Goal: Task Accomplishment & Management: Complete application form

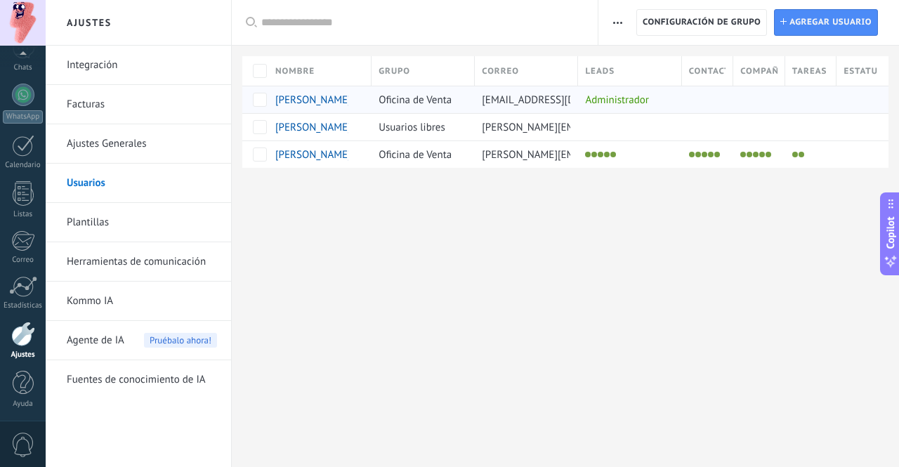
click at [315, 100] on div "[PERSON_NAME]" at bounding box center [311, 99] width 73 height 13
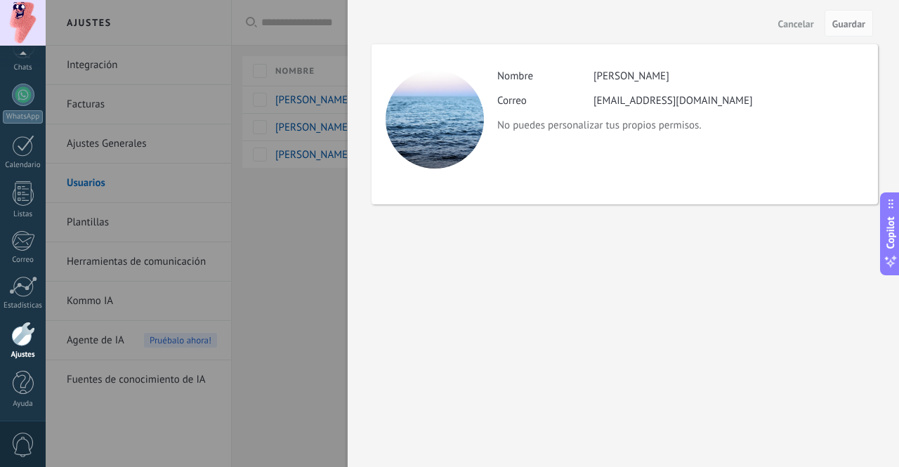
click at [298, 232] on div at bounding box center [449, 233] width 899 height 467
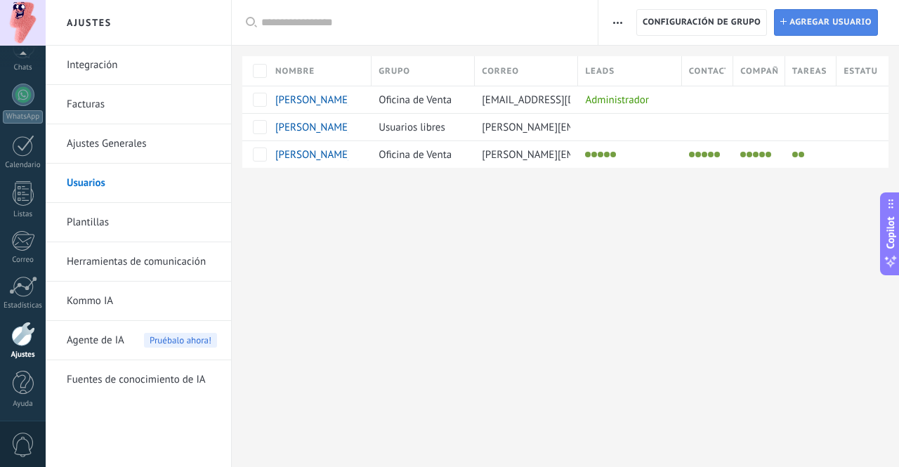
click at [797, 26] on span "Agregar usuario" at bounding box center [830, 22] width 82 height 25
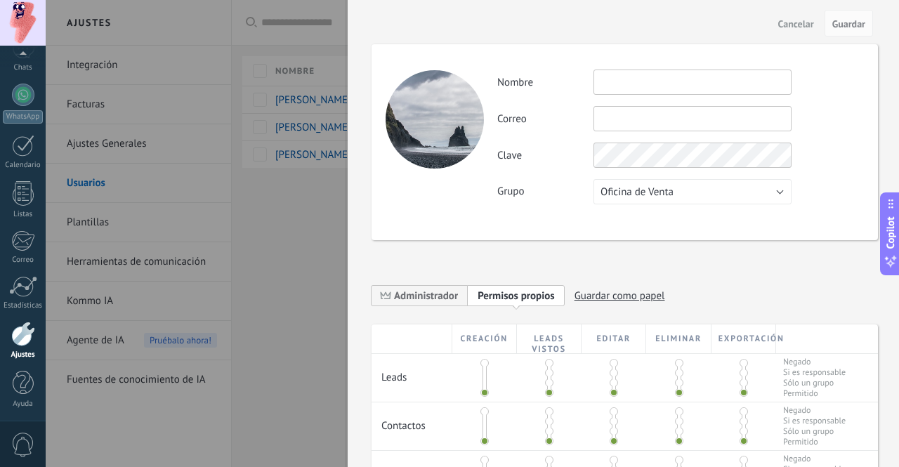
click at [676, 88] on input "text" at bounding box center [692, 82] width 198 height 25
type input "**********"
click at [704, 118] on input "text" at bounding box center [692, 118] width 198 height 25
type input "**********"
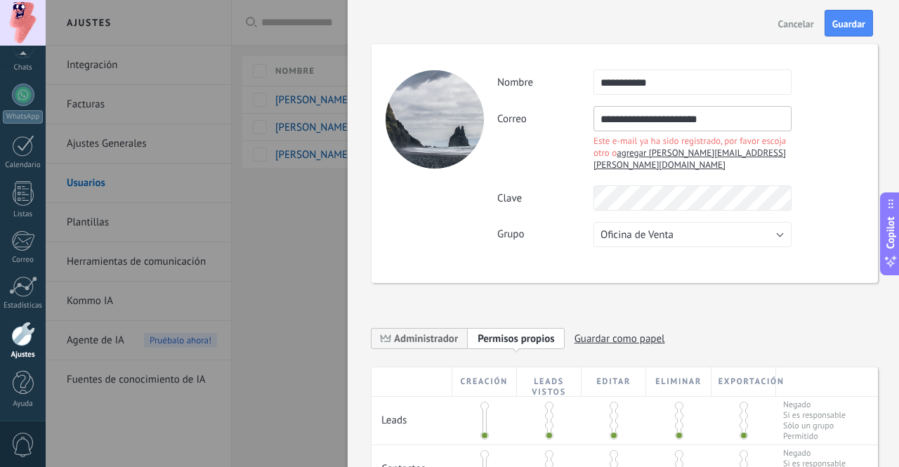
click at [638, 155] on span "agregar [PERSON_NAME][EMAIL_ADDRESS][PERSON_NAME][DOMAIN_NAME]" at bounding box center [689, 159] width 192 height 24
type input "**********"
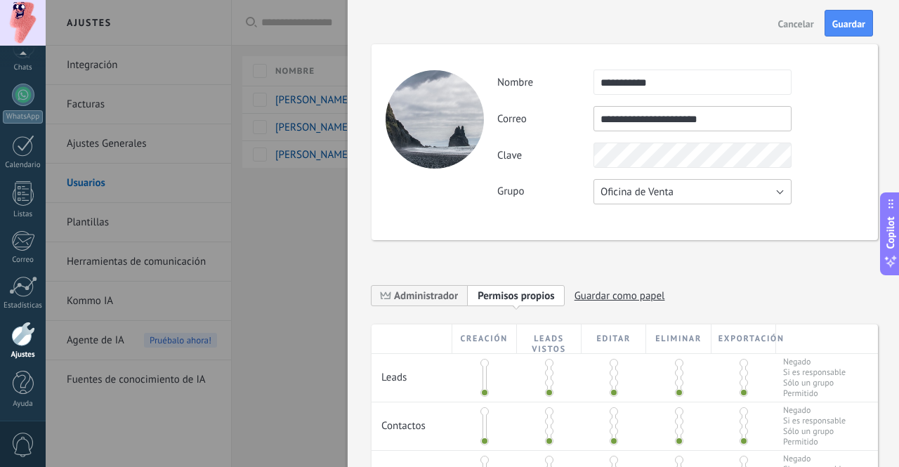
click at [691, 189] on button "Oficina de Venta" at bounding box center [692, 191] width 198 height 25
click at [680, 217] on span "Usuarios libres" at bounding box center [686, 215] width 202 height 13
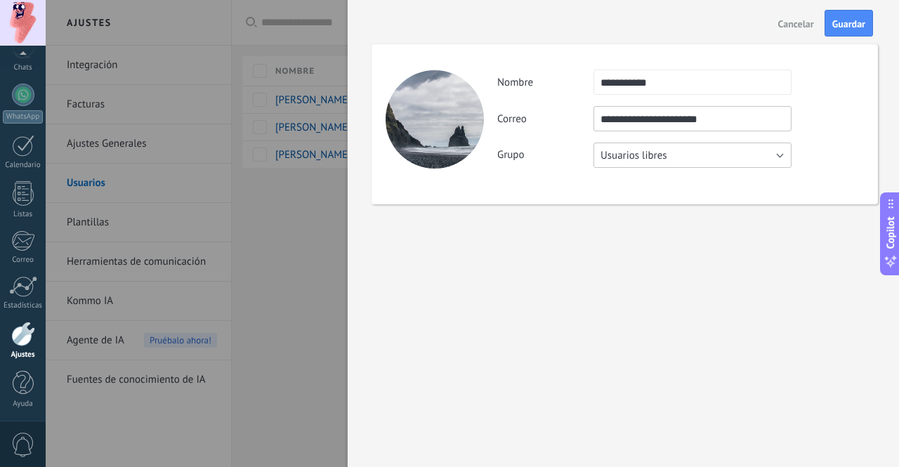
click at [712, 150] on button "Usuarios libres" at bounding box center [692, 155] width 198 height 25
click at [678, 154] on span "Oficina de Venta" at bounding box center [686, 155] width 202 height 13
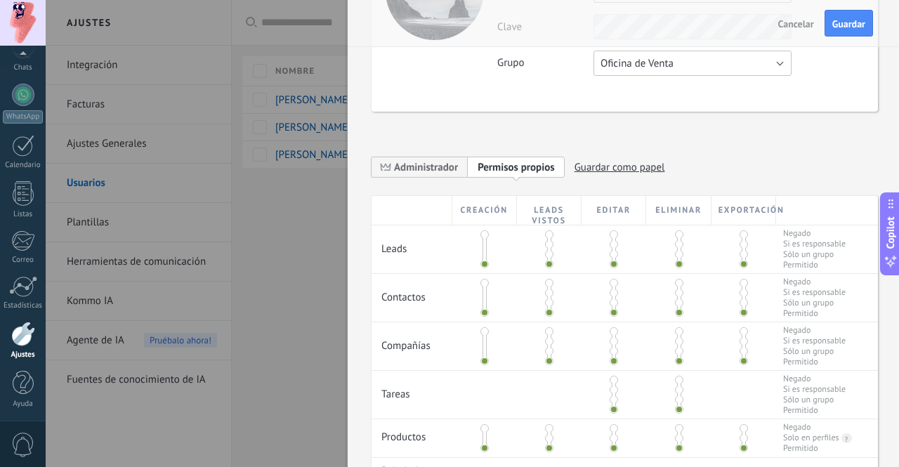
scroll to position [128, 0]
click at [673, 82] on div "**********" at bounding box center [625, 14] width 506 height 196
click at [670, 70] on span "Oficina de Venta" at bounding box center [636, 64] width 73 height 13
click at [662, 90] on span "Usuarios libres" at bounding box center [686, 87] width 202 height 13
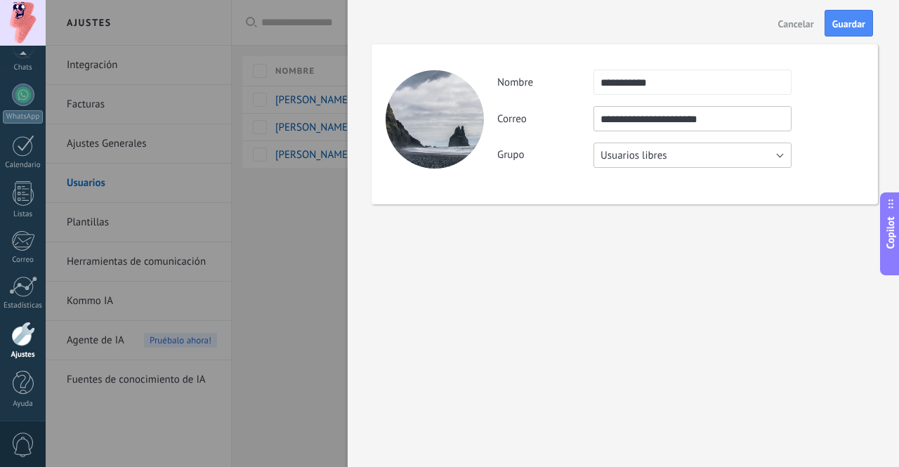
scroll to position [0, 0]
click at [649, 147] on button "Usuarios libres" at bounding box center [692, 155] width 198 height 25
click at [577, 166] on div "Grupo Oficina de Venta Usuarios libres Usuarios libres" at bounding box center [680, 155] width 366 height 25
click at [843, 32] on button "Guardar" at bounding box center [848, 23] width 48 height 27
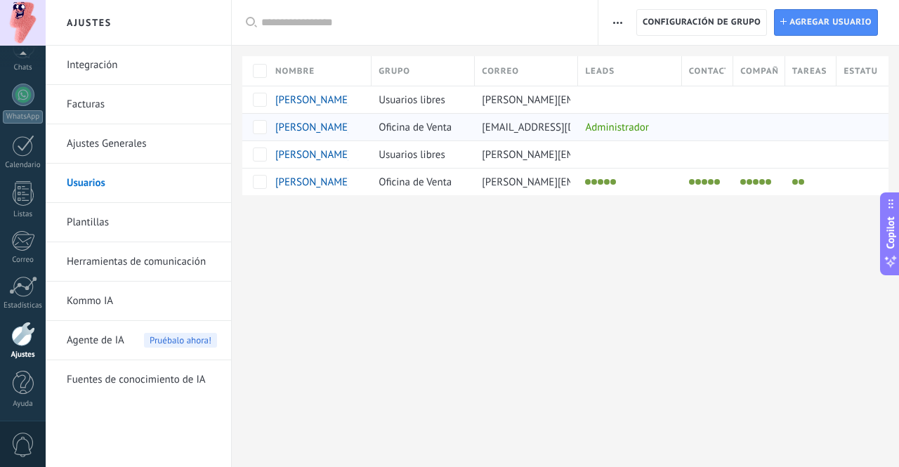
click at [300, 126] on span "[PERSON_NAME]" at bounding box center [313, 127] width 76 height 13
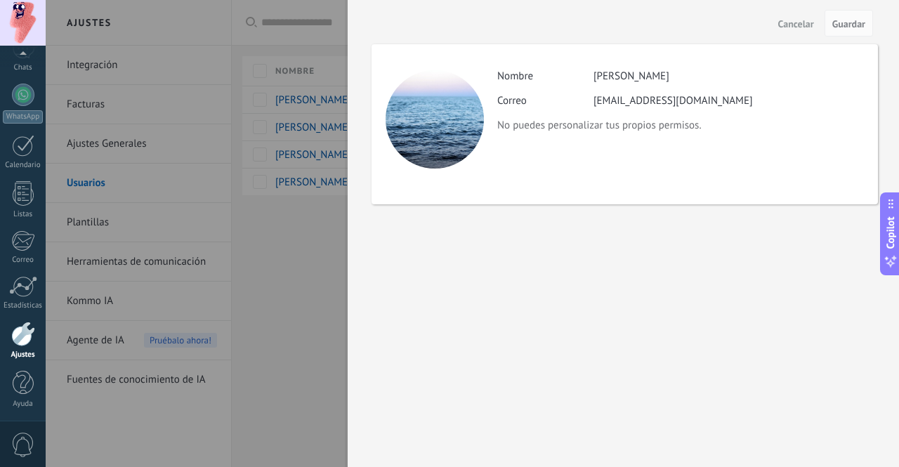
click at [338, 218] on div at bounding box center [449, 233] width 899 height 467
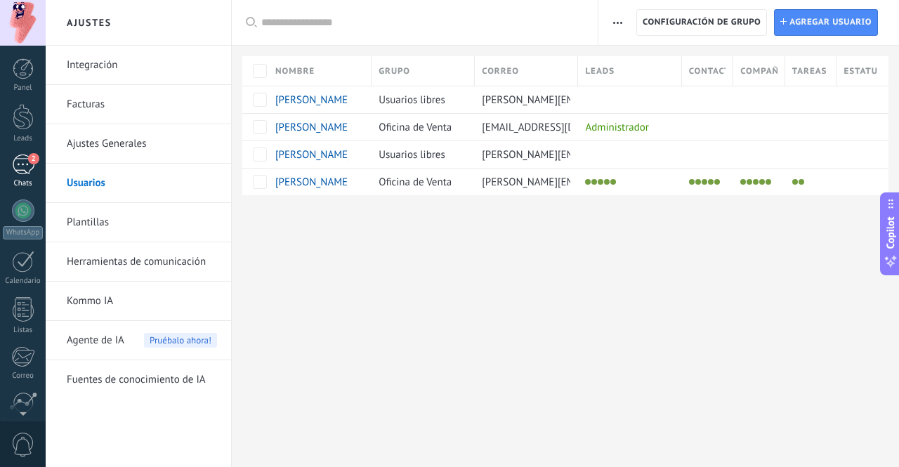
click at [21, 164] on div "2" at bounding box center [23, 164] width 22 height 20
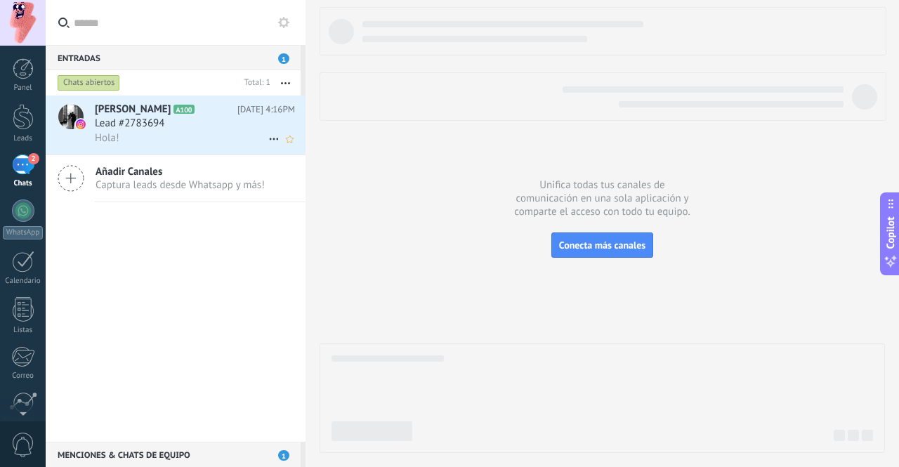
click at [138, 124] on span "Lead #2783694" at bounding box center [130, 124] width 70 height 14
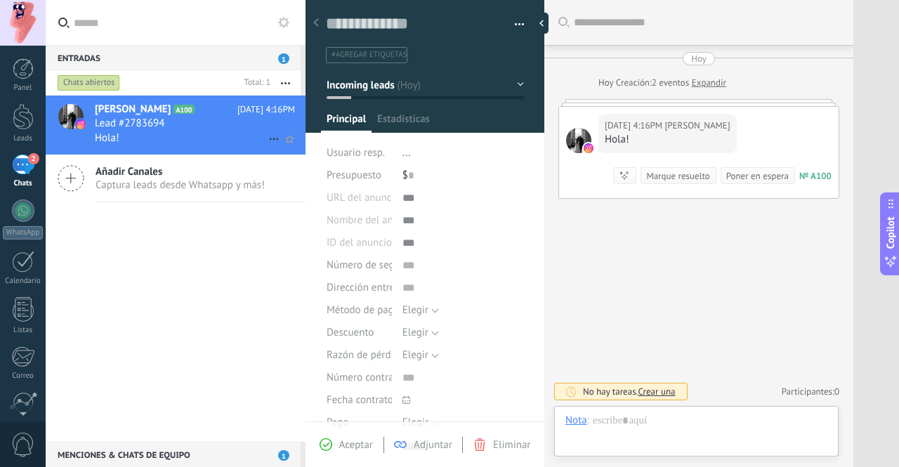
type textarea "**********"
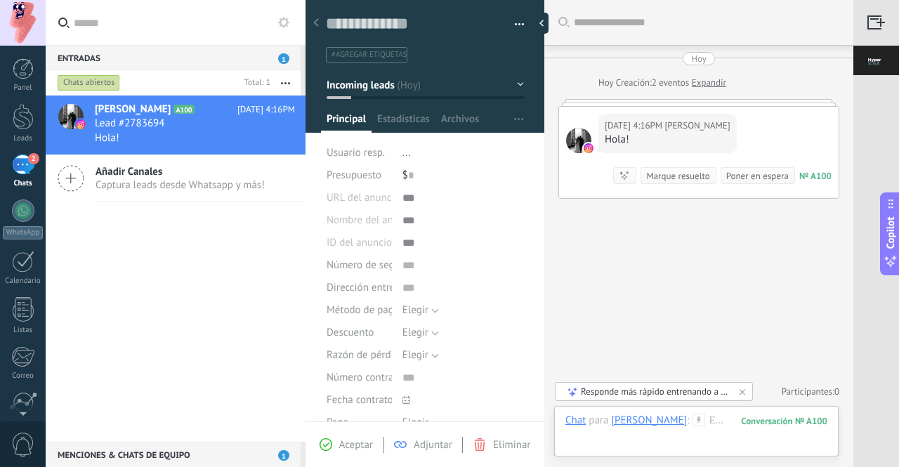
click at [615, 256] on div "Buscar Carga más [DATE] [DATE] Creación: 2 eventos Expandir [DATE] 4:16PM [PERS…" at bounding box center [698, 233] width 309 height 467
click at [22, 164] on div "2" at bounding box center [23, 164] width 22 height 20
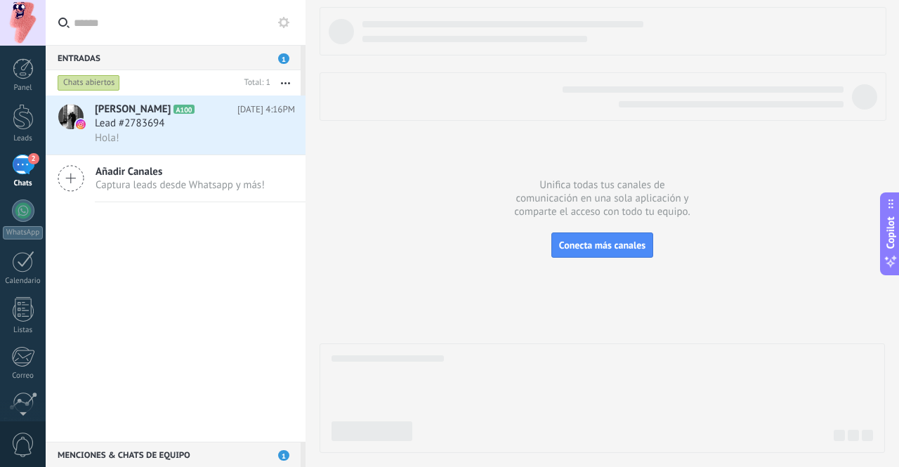
click at [32, 171] on div "2" at bounding box center [23, 164] width 22 height 20
click at [31, 86] on div "Panel" at bounding box center [23, 88] width 41 height 9
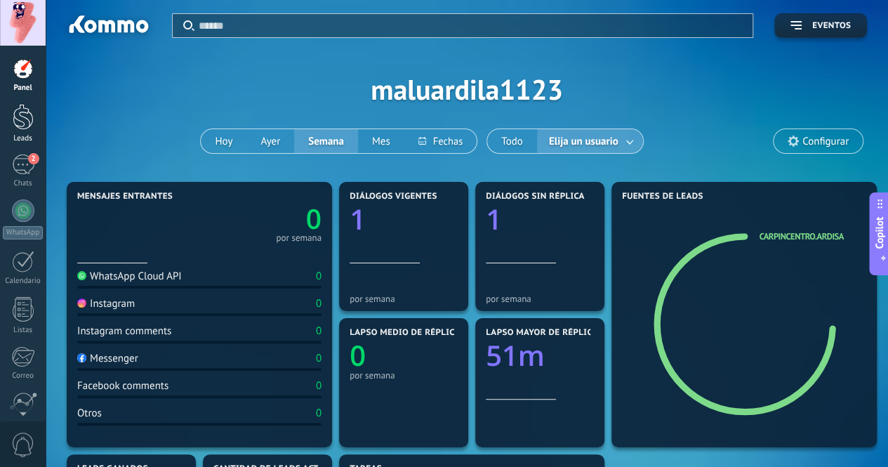
click at [27, 111] on div at bounding box center [23, 117] width 21 height 26
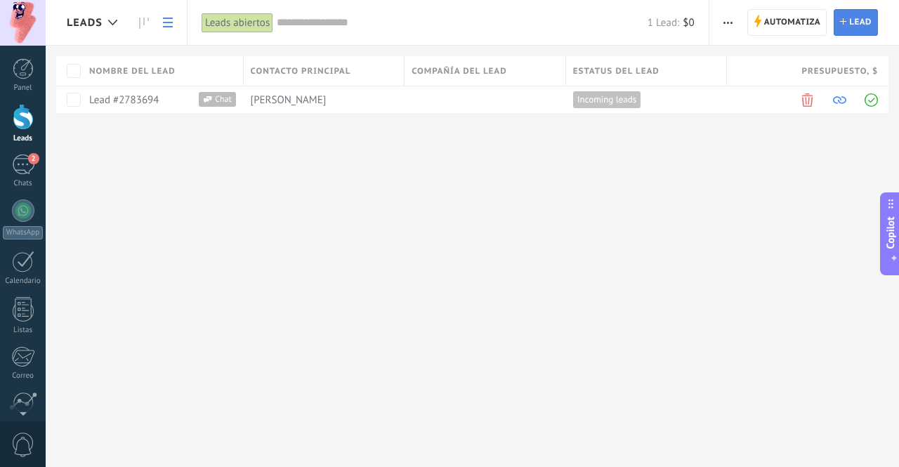
click at [855, 25] on span "Lead" at bounding box center [860, 22] width 22 height 25
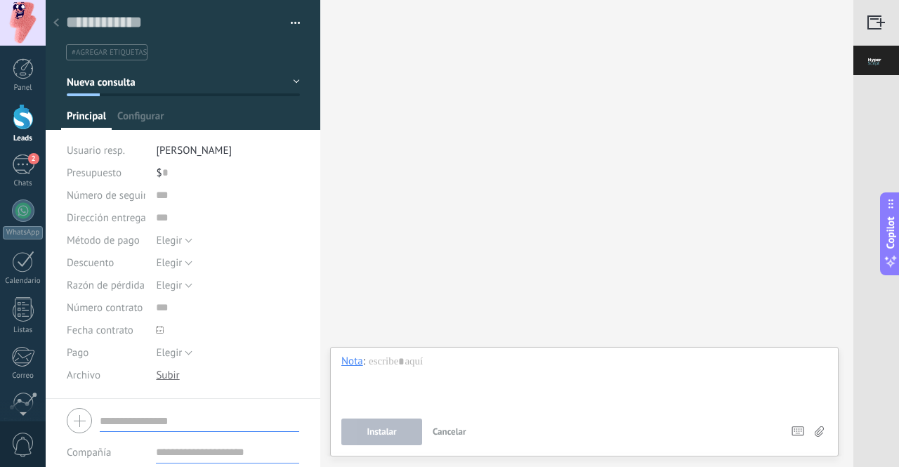
click at [53, 21] on div at bounding box center [56, 23] width 20 height 27
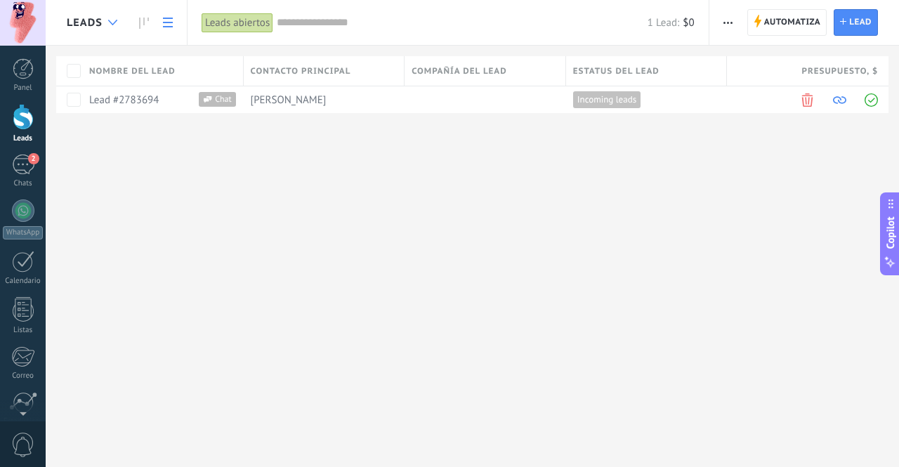
click at [110, 20] on icon at bounding box center [112, 23] width 9 height 6
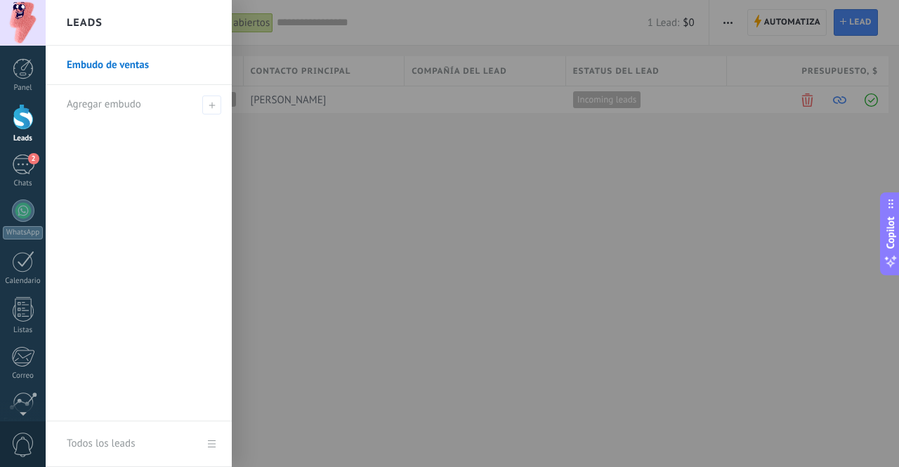
click at [275, 139] on div at bounding box center [495, 233] width 899 height 467
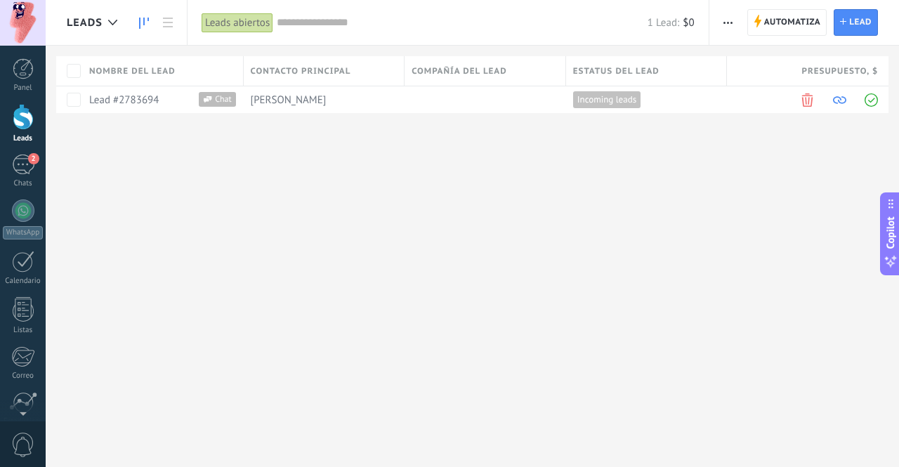
click at [146, 23] on icon at bounding box center [144, 23] width 10 height 11
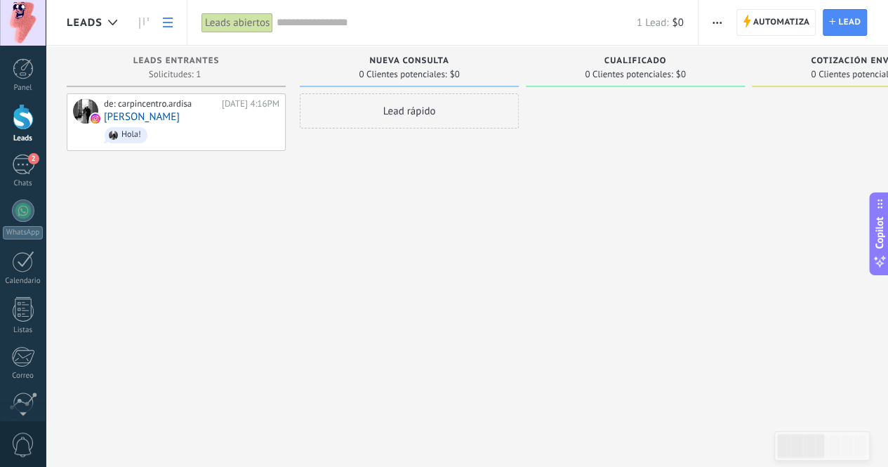
click at [173, 19] on link at bounding box center [168, 22] width 24 height 27
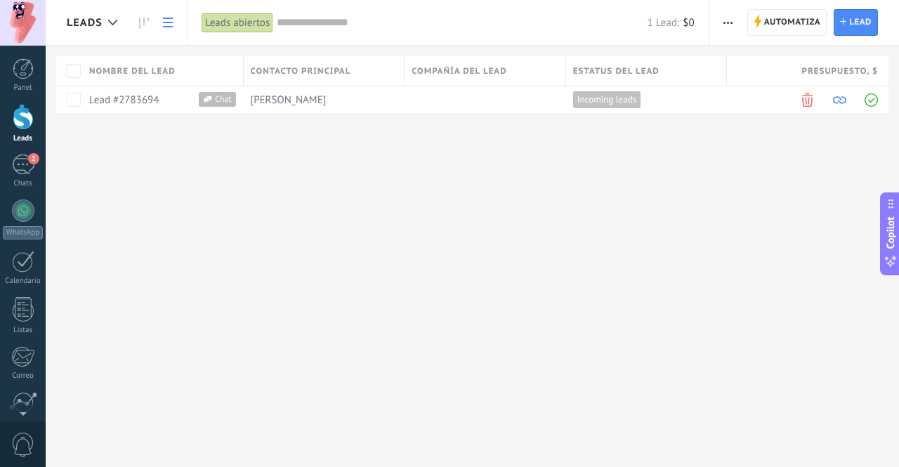
click at [732, 19] on span "button" at bounding box center [727, 22] width 9 height 27
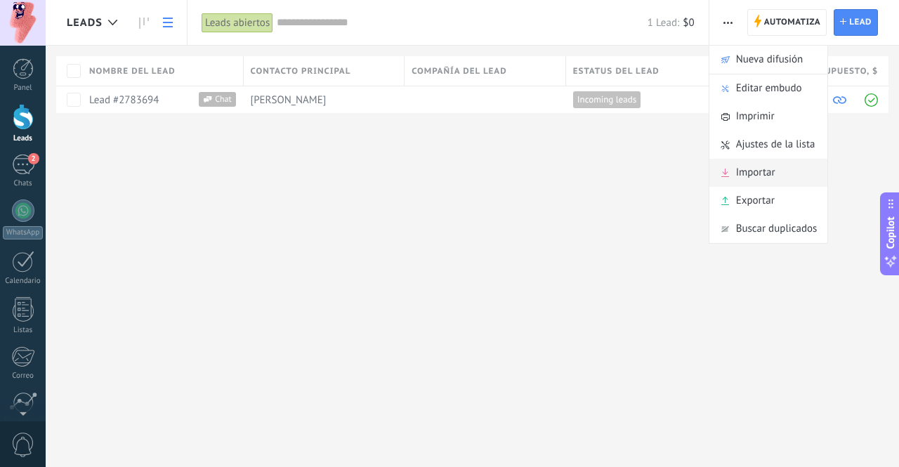
click at [754, 178] on span "Importar" at bounding box center [755, 173] width 39 height 28
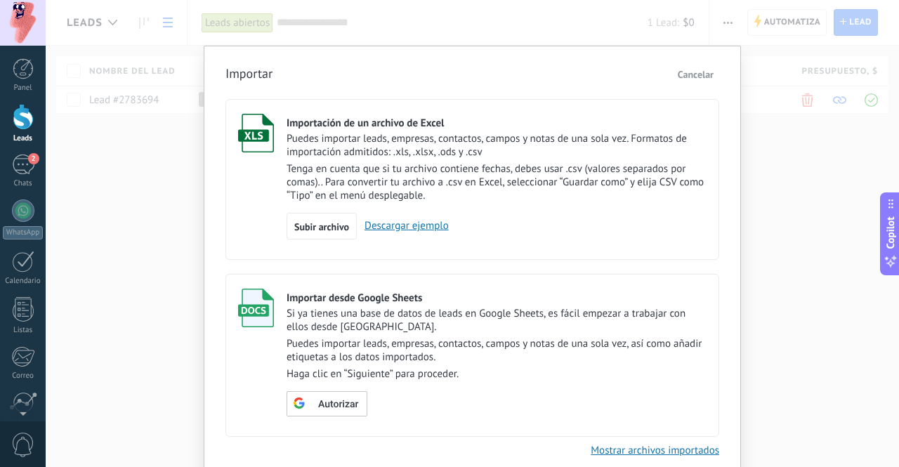
click at [423, 227] on link "Descargar ejemplo" at bounding box center [403, 225] width 92 height 13
